Goal: Task Accomplishment & Management: Complete application form

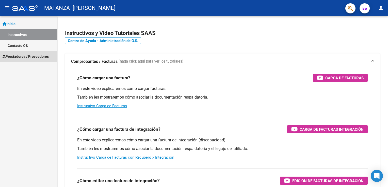
click at [26, 56] on span "Prestadores / Proveedores" at bounding box center [26, 57] width 46 height 6
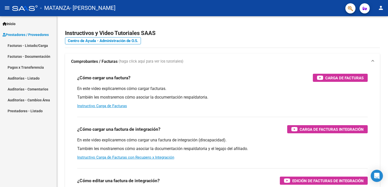
click at [29, 43] on link "Facturas - Listado/Carga" at bounding box center [28, 45] width 57 height 11
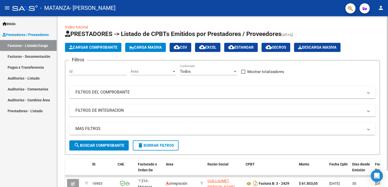
click at [89, 46] on span "Cargar Comprobante" at bounding box center [93, 47] width 48 height 5
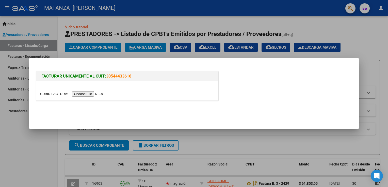
click at [85, 93] on input "file" at bounding box center [72, 93] width 64 height 5
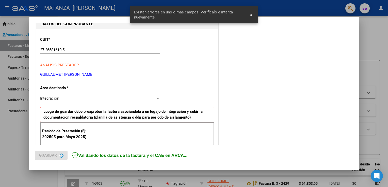
scroll to position [106, 0]
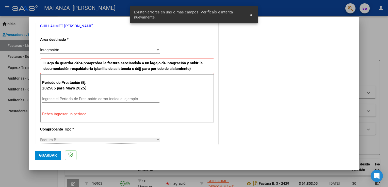
click at [85, 99] on input "Ingrese el Período de Prestación como indica el ejemplo" at bounding box center [100, 99] width 117 height 5
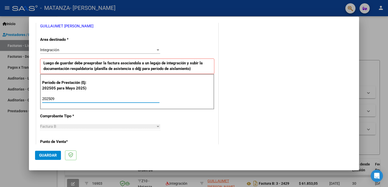
type input "202509"
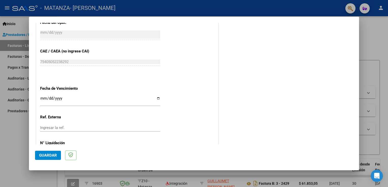
scroll to position [320, 0]
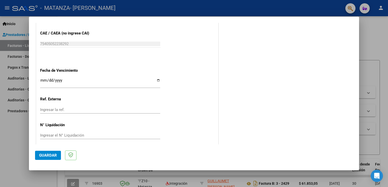
click at [159, 82] on app-form-text-field "Fecha de Vencimiento Ingresar la fecha" at bounding box center [102, 77] width 124 height 18
click at [157, 81] on input "Ingresar la fecha" at bounding box center [100, 82] width 120 height 8
type input "[DATE]"
click at [48, 153] on button "Guardar" at bounding box center [48, 155] width 26 height 9
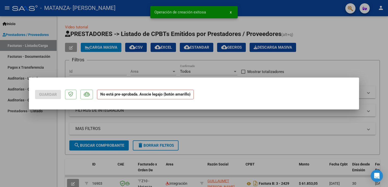
scroll to position [0, 0]
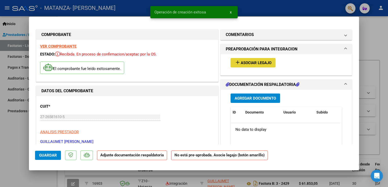
click at [235, 63] on mat-icon "add" at bounding box center [238, 62] width 6 height 6
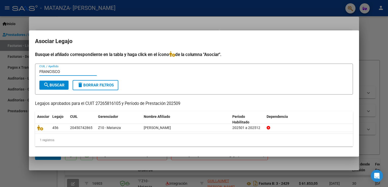
type input "FRANCISCO"
click at [56, 84] on span "search Buscar" at bounding box center [53, 85] width 21 height 5
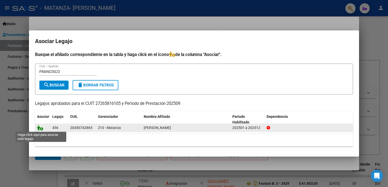
click at [40, 128] on icon at bounding box center [40, 128] width 6 height 6
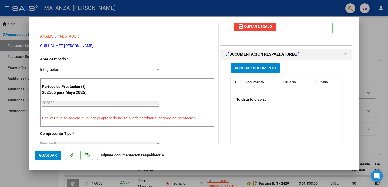
scroll to position [117, 0]
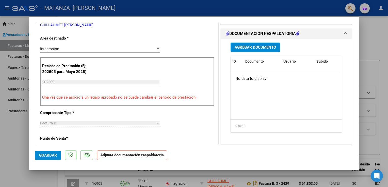
click at [249, 45] on span "Agregar Documento" at bounding box center [255, 47] width 41 height 5
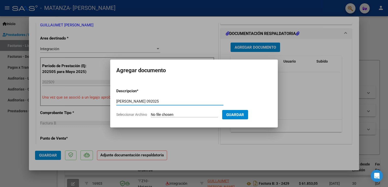
type input "[PERSON_NAME] 092025"
click at [188, 112] on app-file-uploader "Seleccionar Archivo" at bounding box center [169, 114] width 106 height 5
click at [161, 114] on input "Seleccionar Archivo" at bounding box center [184, 115] width 67 height 5
type input "C:\fakepath\[PERSON_NAME] 092025.pdf"
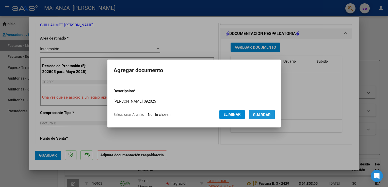
click at [256, 117] on span "Guardar" at bounding box center [262, 115] width 18 height 5
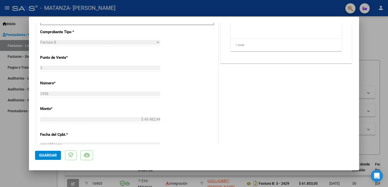
scroll to position [202, 0]
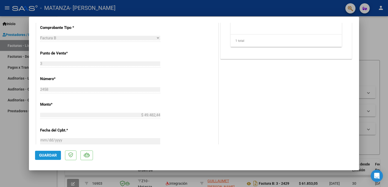
click at [54, 155] on span "Guardar" at bounding box center [48, 155] width 18 height 5
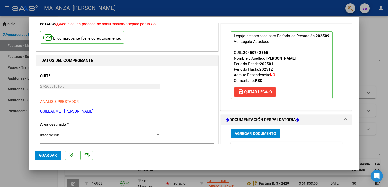
scroll to position [0, 0]
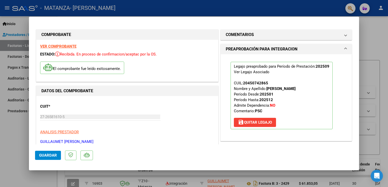
click at [377, 41] on div at bounding box center [194, 93] width 388 height 187
type input "$ 0,00"
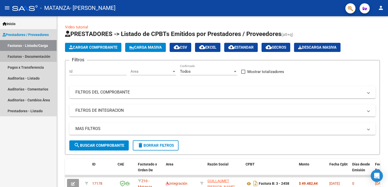
click at [22, 55] on link "Facturas - Documentación" at bounding box center [28, 56] width 57 height 11
